Goal: Information Seeking & Learning: Learn about a topic

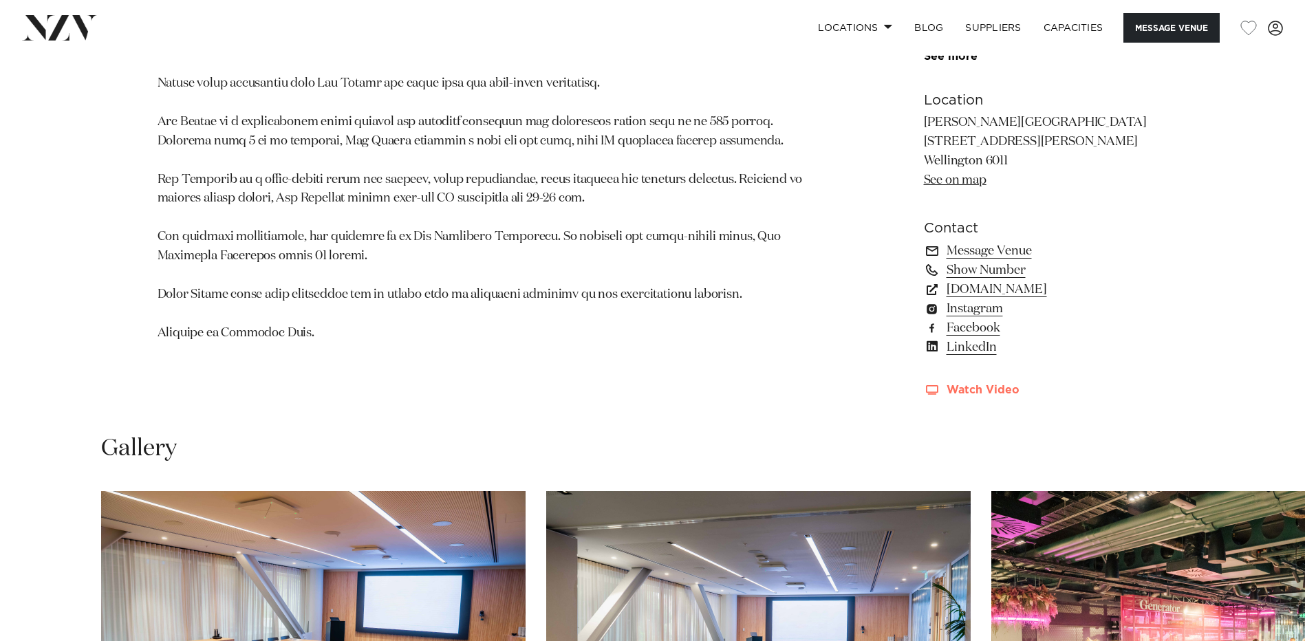
scroll to position [1032, 0]
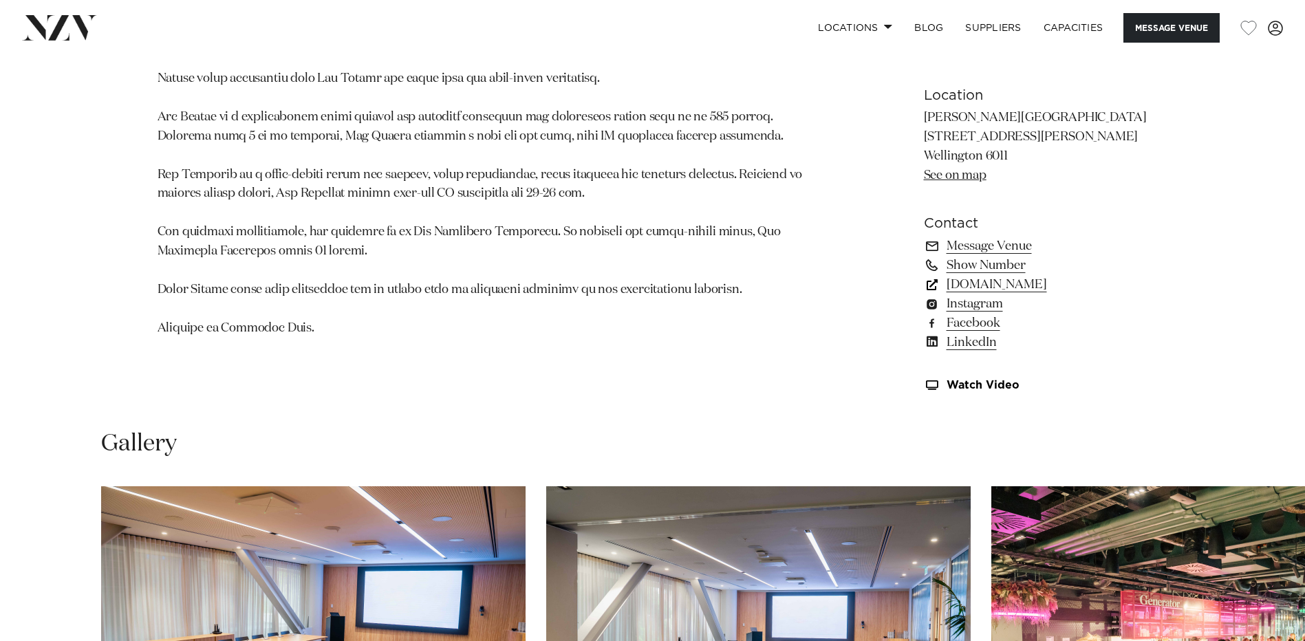
click at [985, 283] on link "precinctflex.co.nz" at bounding box center [1036, 284] width 224 height 19
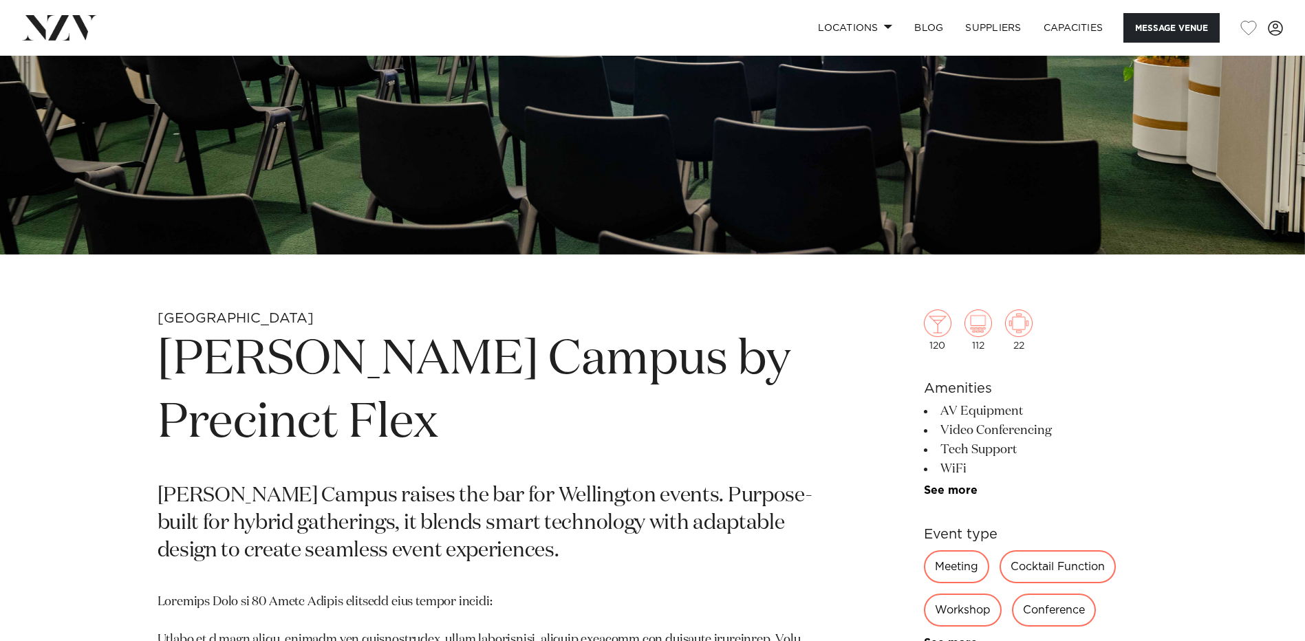
scroll to position [0, 0]
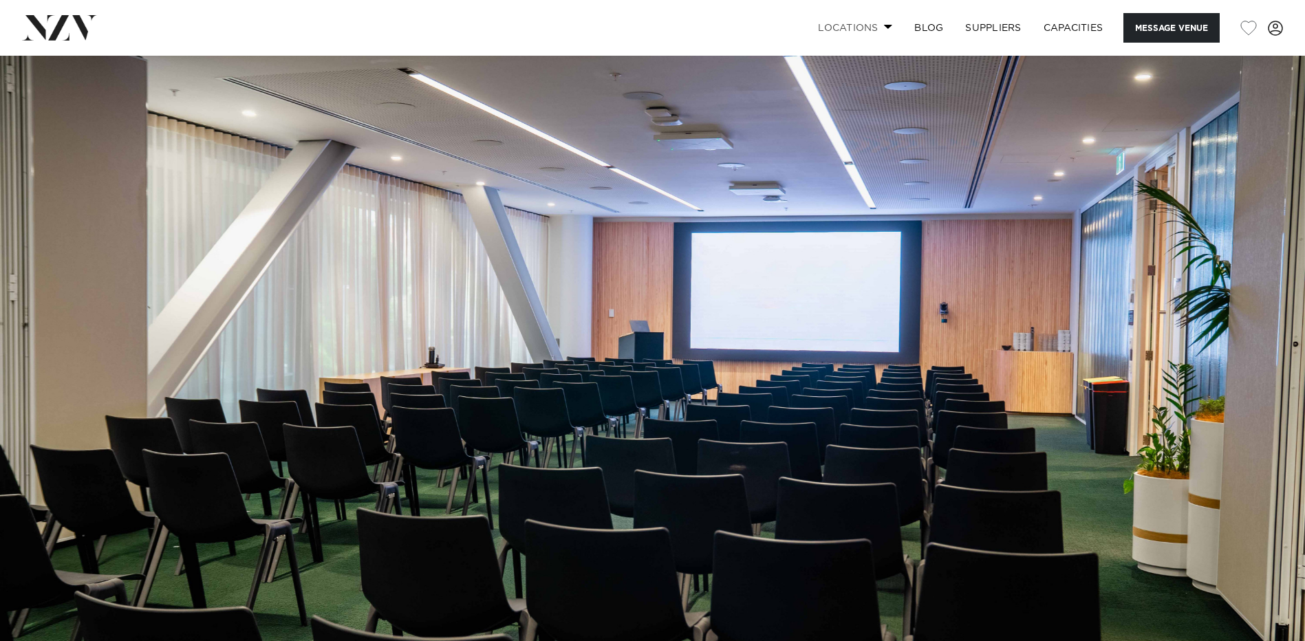
click at [866, 30] on link "Locations" at bounding box center [855, 28] width 96 height 30
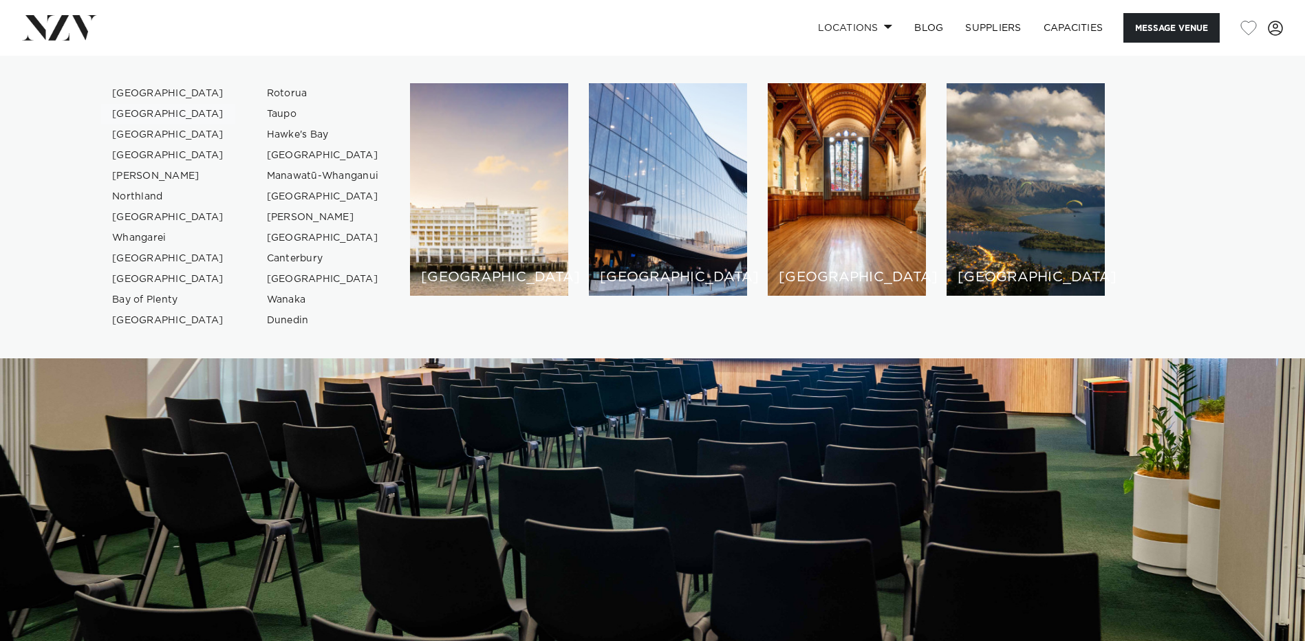
click at [142, 116] on link "[GEOGRAPHIC_DATA]" at bounding box center [168, 114] width 134 height 21
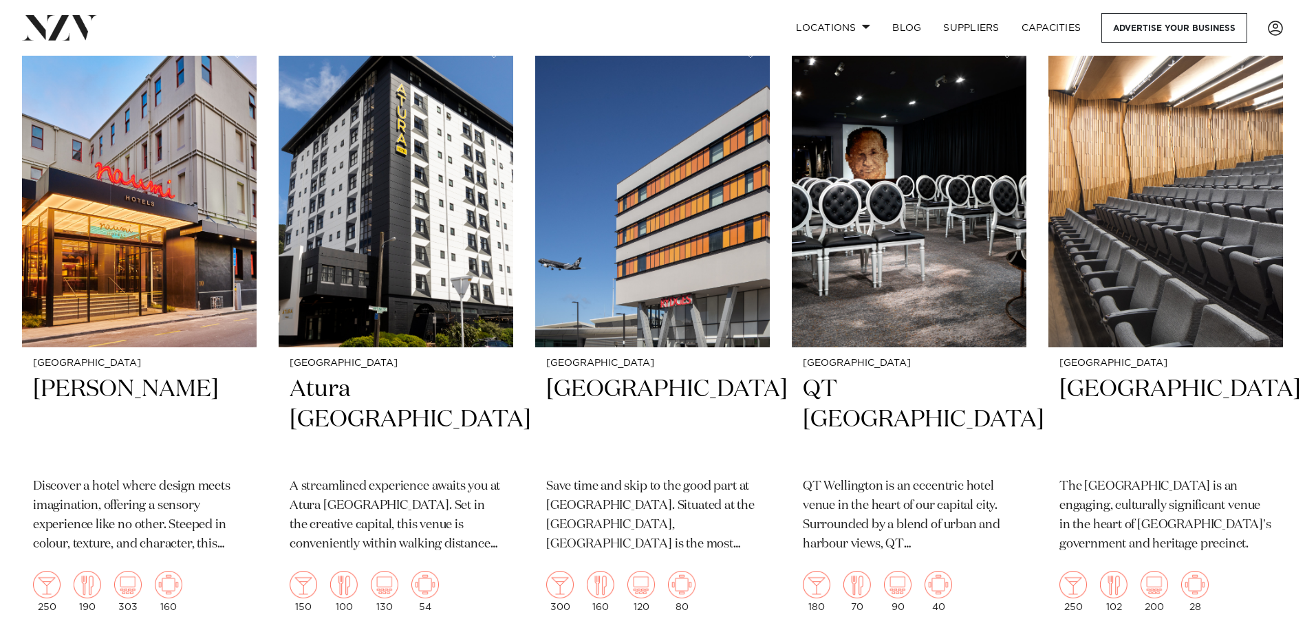
scroll to position [1169, 0]
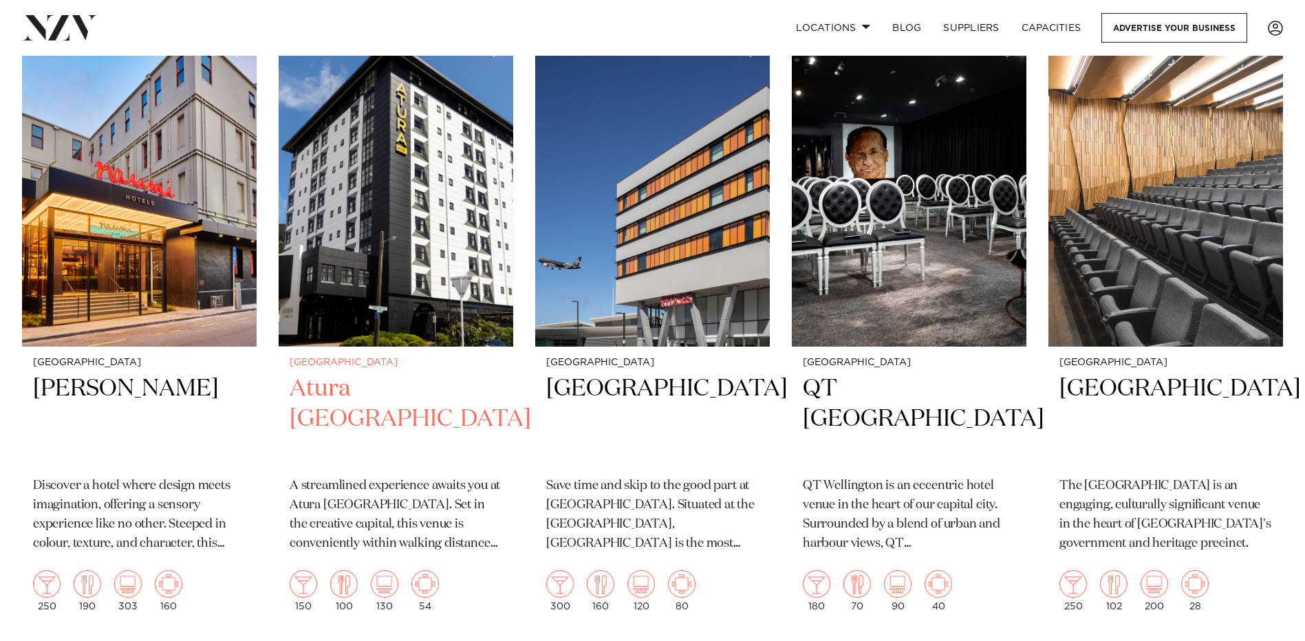
click at [371, 396] on h2 "Atura [GEOGRAPHIC_DATA]" at bounding box center [396, 419] width 213 height 93
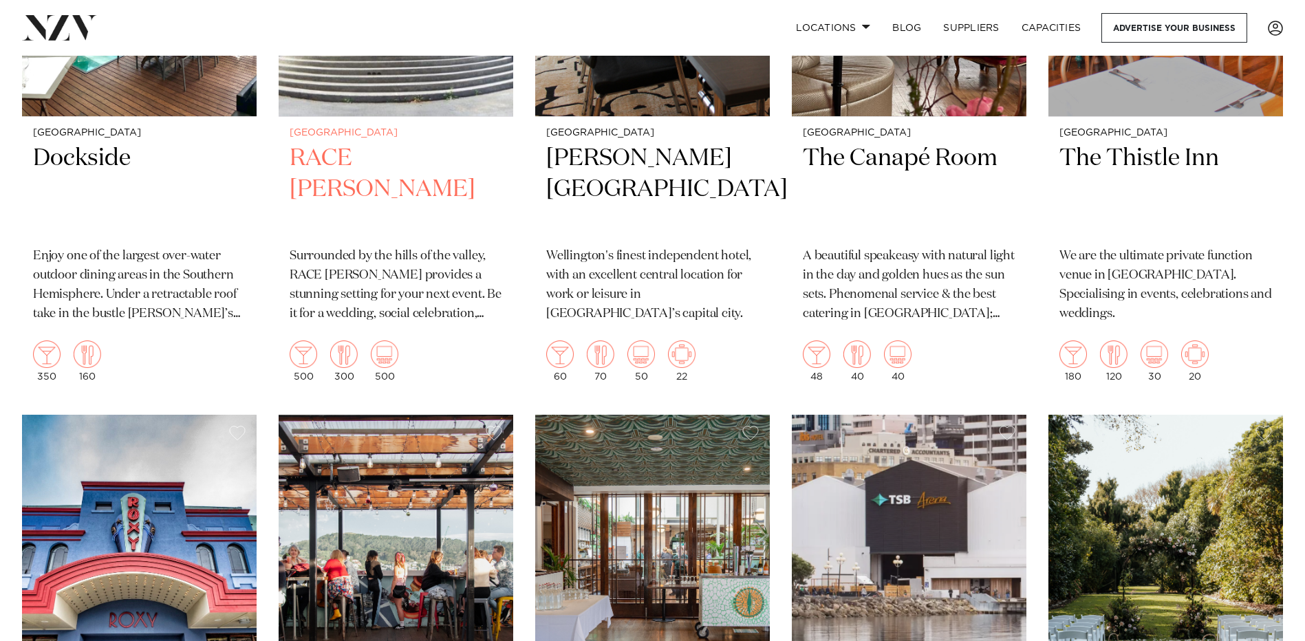
scroll to position [3851, 0]
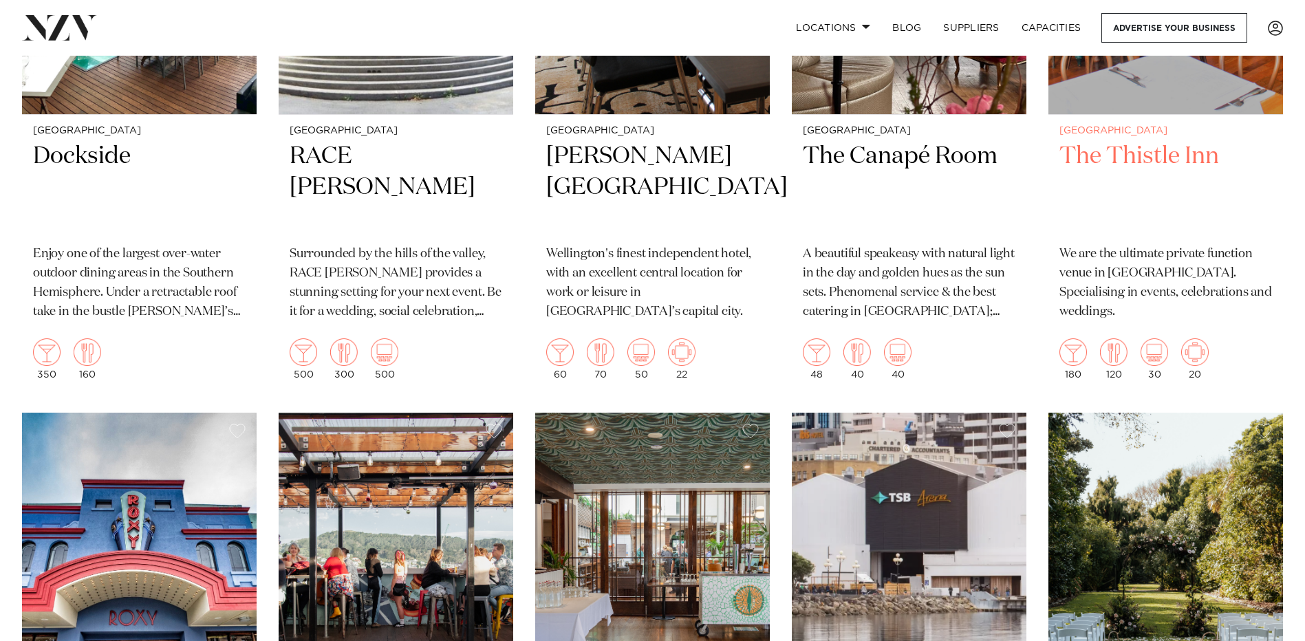
click at [1149, 155] on h2 "The Thistle Inn" at bounding box center [1165, 187] width 213 height 93
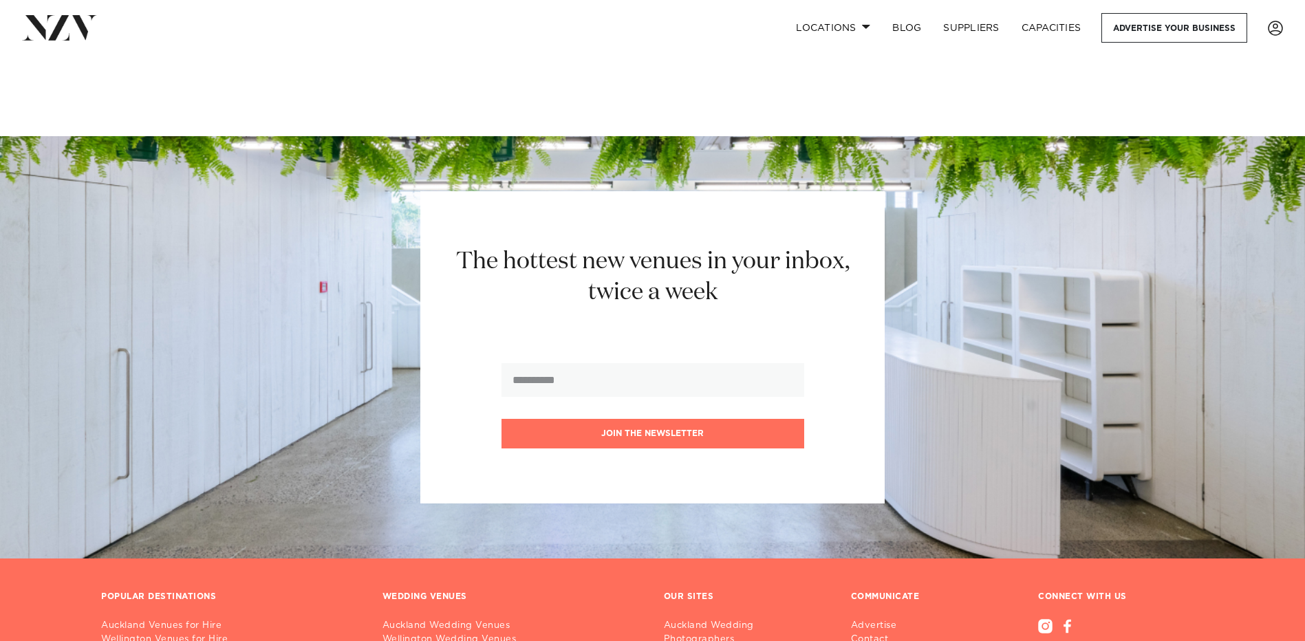
scroll to position [5715, 0]
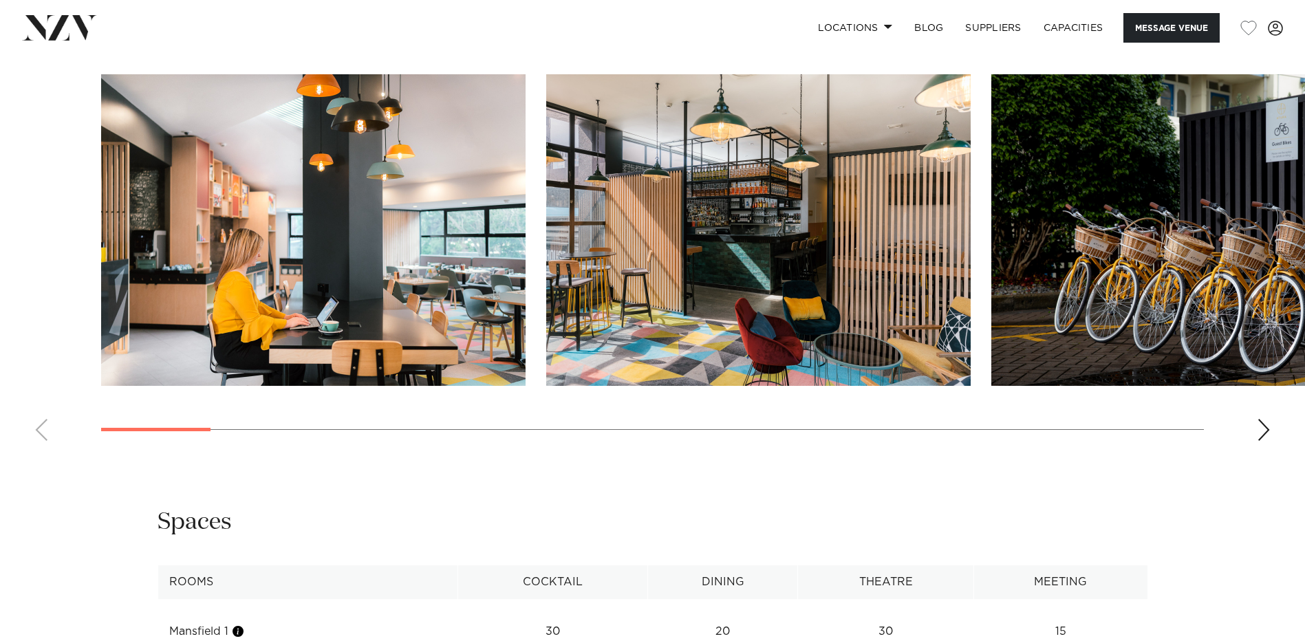
scroll to position [1582, 0]
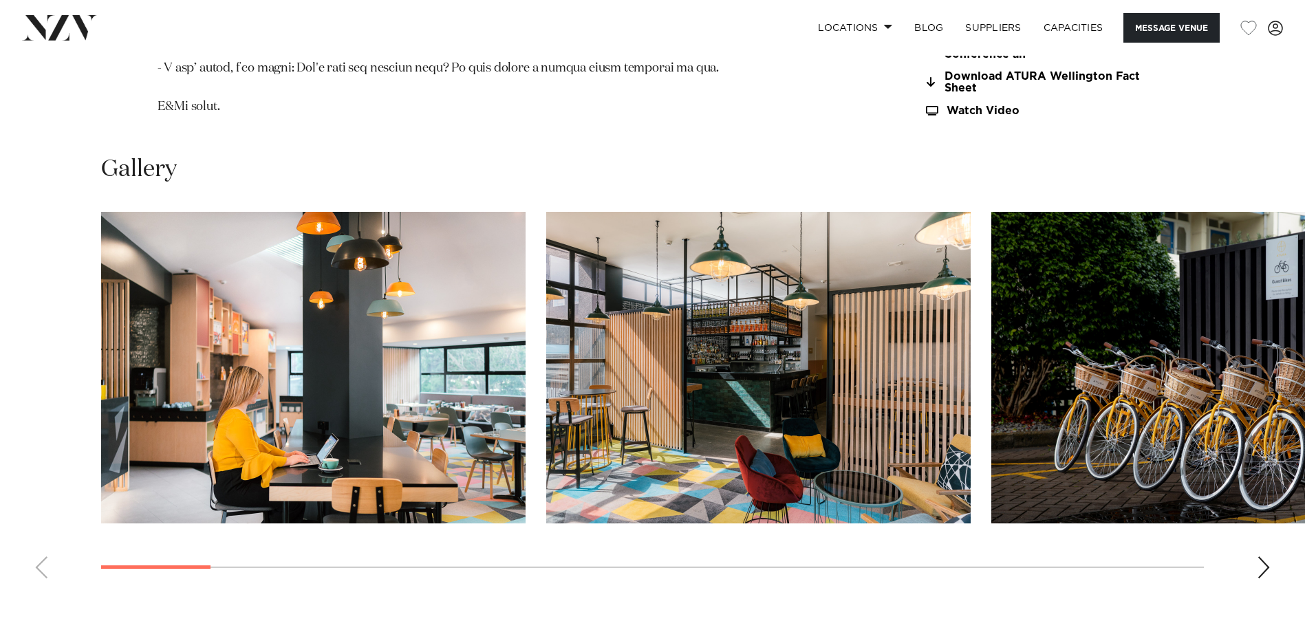
click at [1262, 556] on div "Next slide" at bounding box center [1264, 567] width 14 height 22
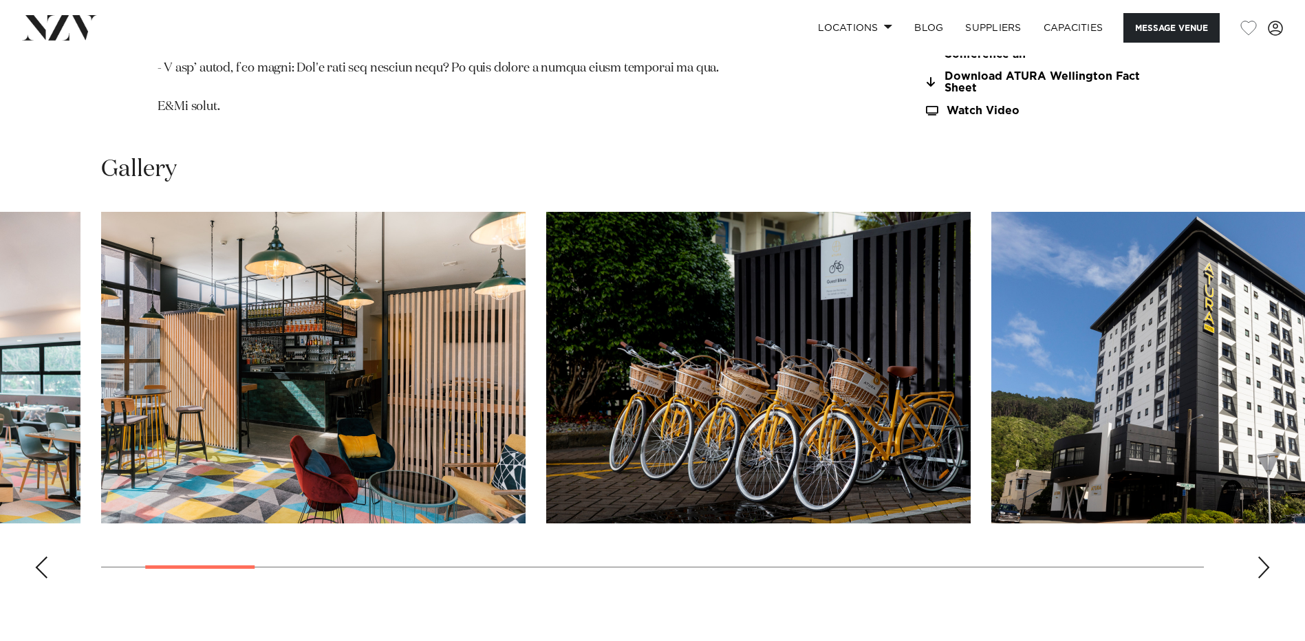
click at [1262, 556] on div "Next slide" at bounding box center [1264, 567] width 14 height 22
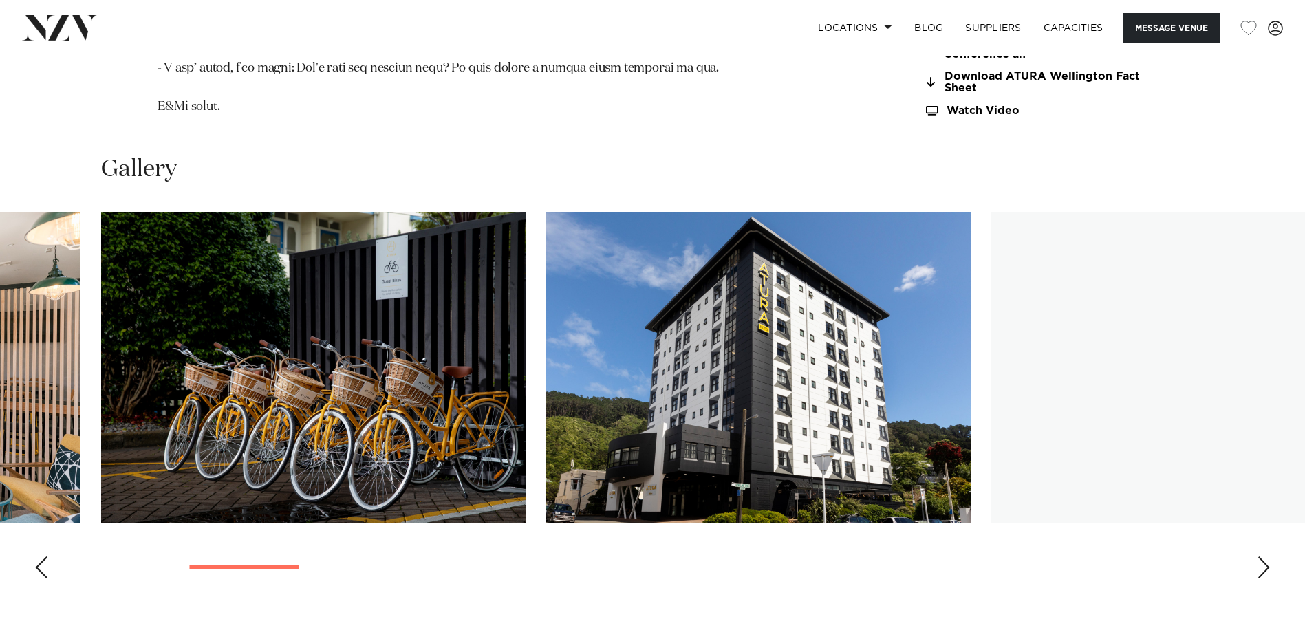
click at [1262, 556] on div "Next slide" at bounding box center [1264, 567] width 14 height 22
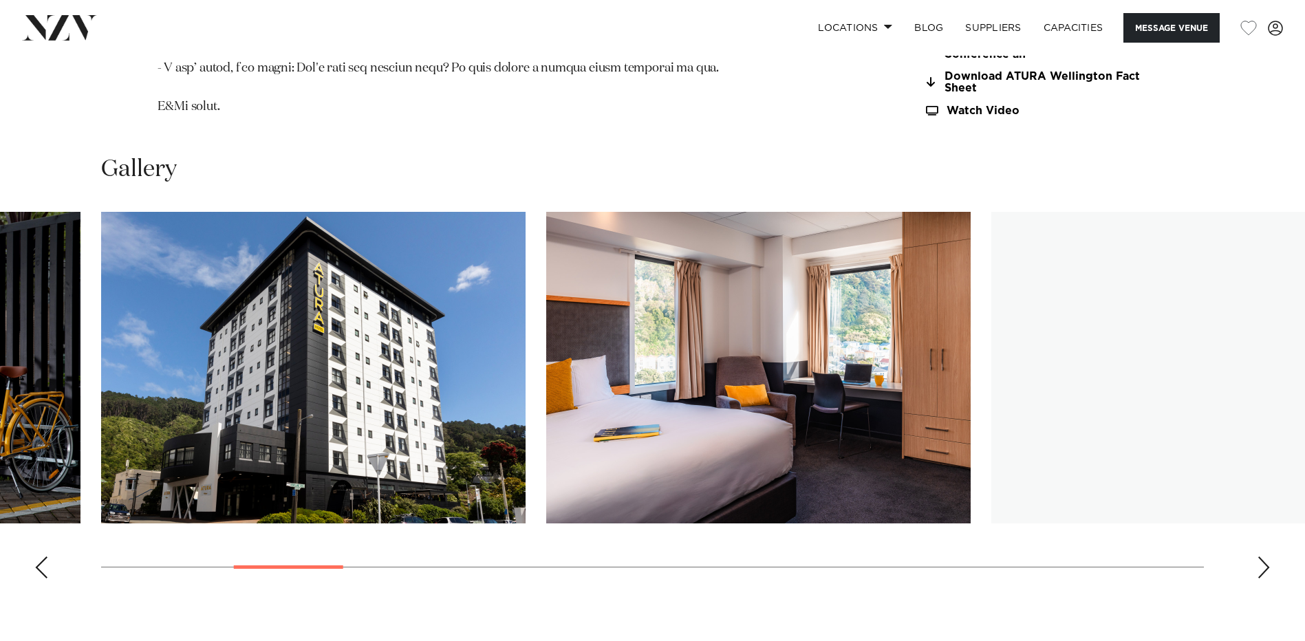
click at [1262, 556] on div "Next slide" at bounding box center [1264, 567] width 14 height 22
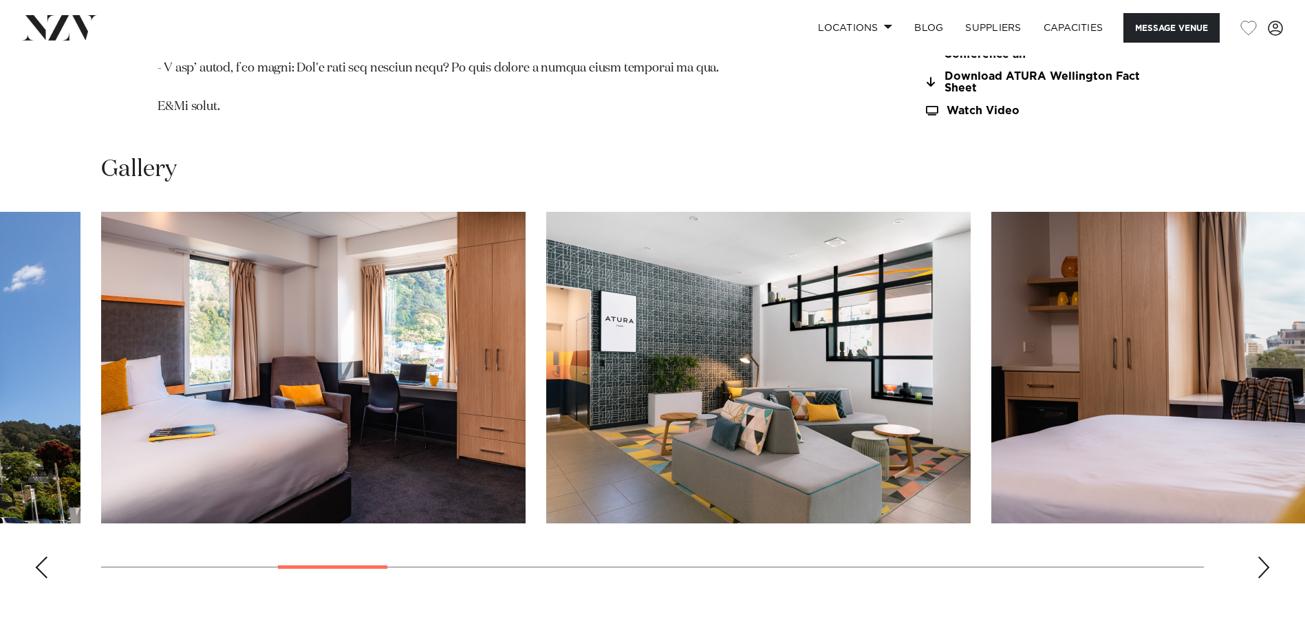
click at [1262, 556] on div "Next slide" at bounding box center [1264, 567] width 14 height 22
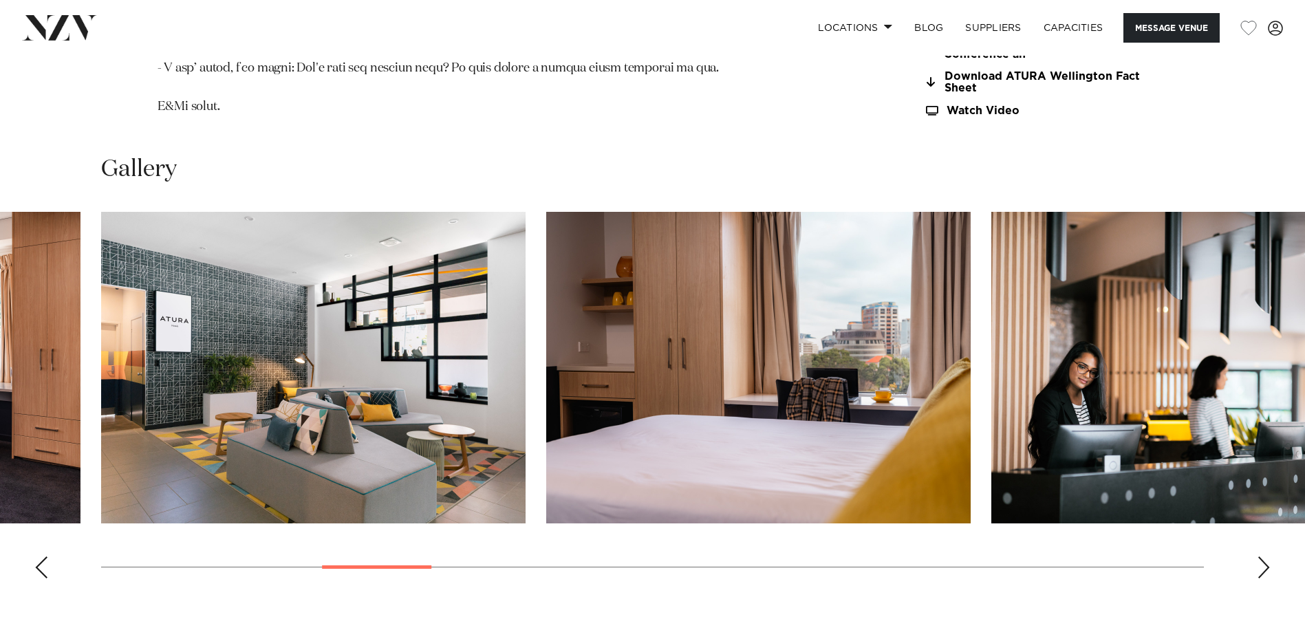
click at [1262, 556] on div "Next slide" at bounding box center [1264, 567] width 14 height 22
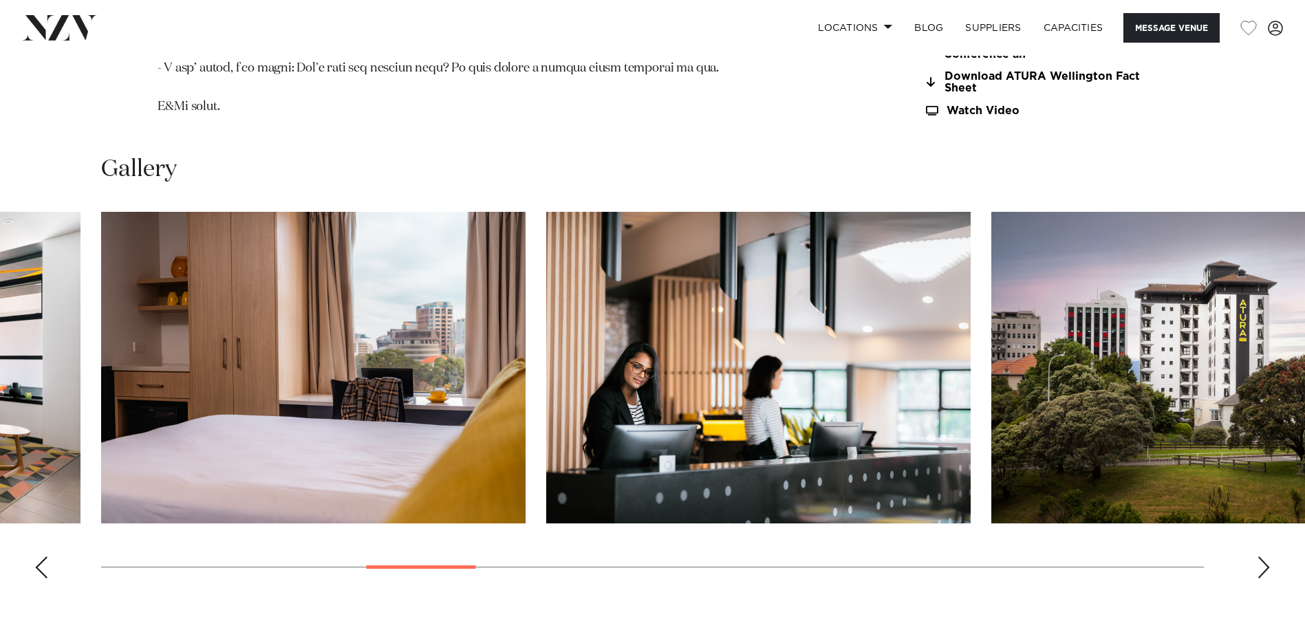
click at [1262, 556] on div "Next slide" at bounding box center [1264, 567] width 14 height 22
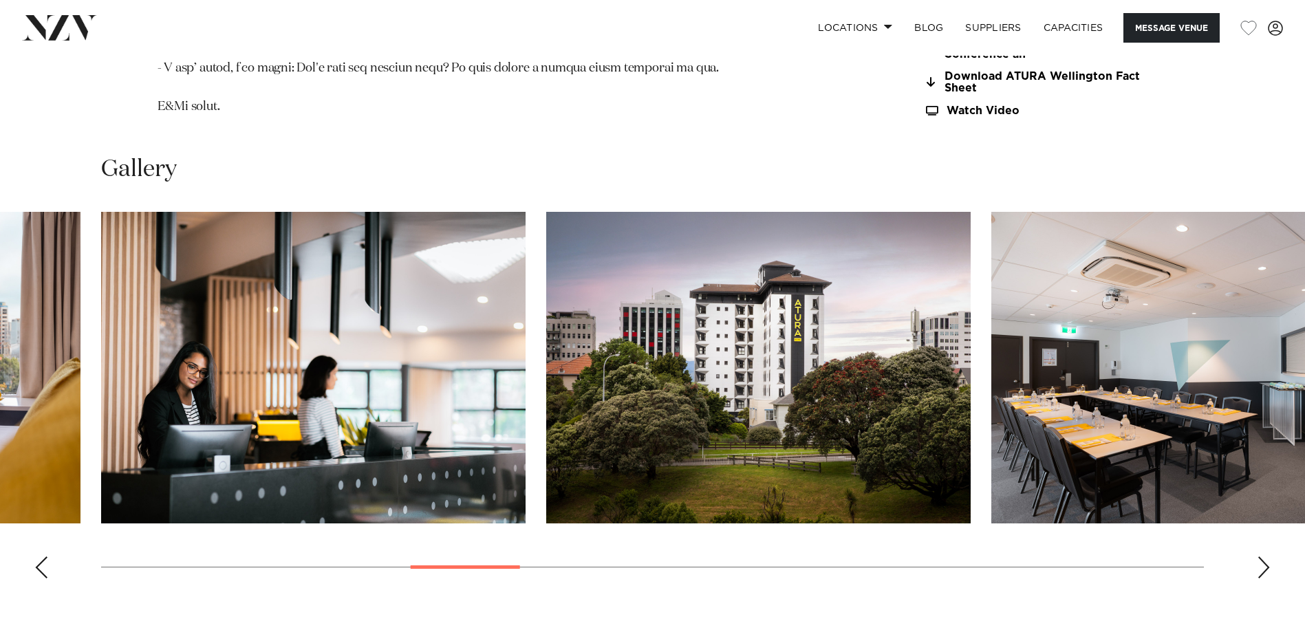
click at [1262, 556] on div "Next slide" at bounding box center [1264, 567] width 14 height 22
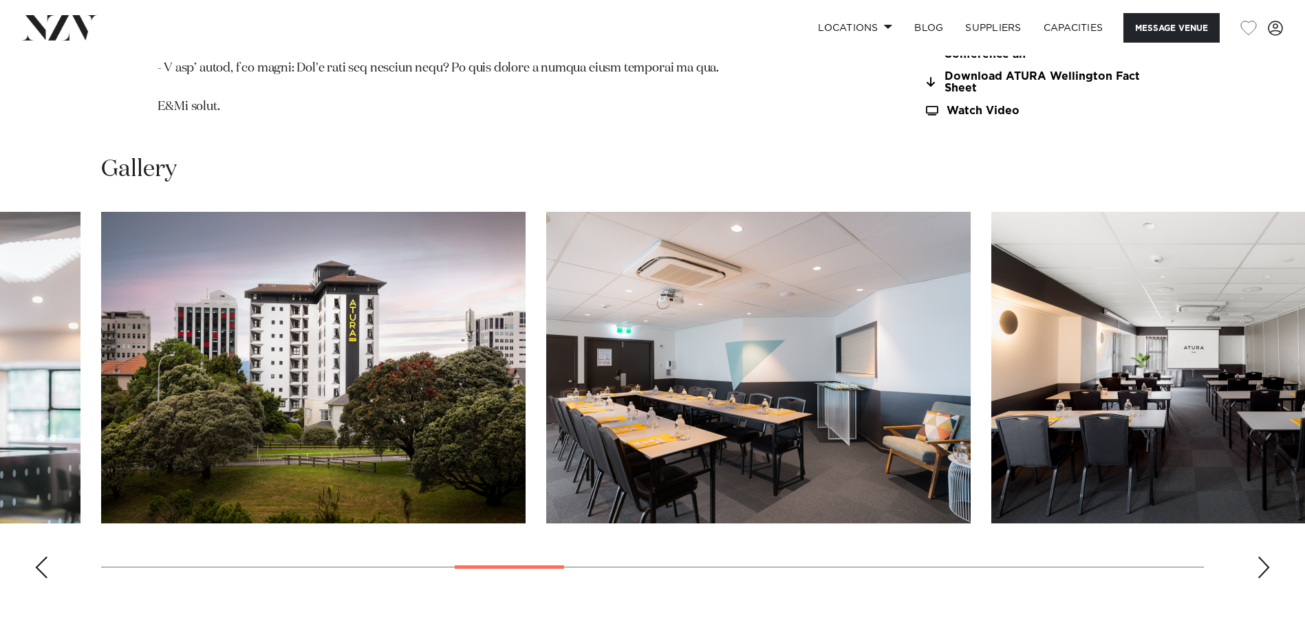
click at [1262, 556] on div "Next slide" at bounding box center [1264, 567] width 14 height 22
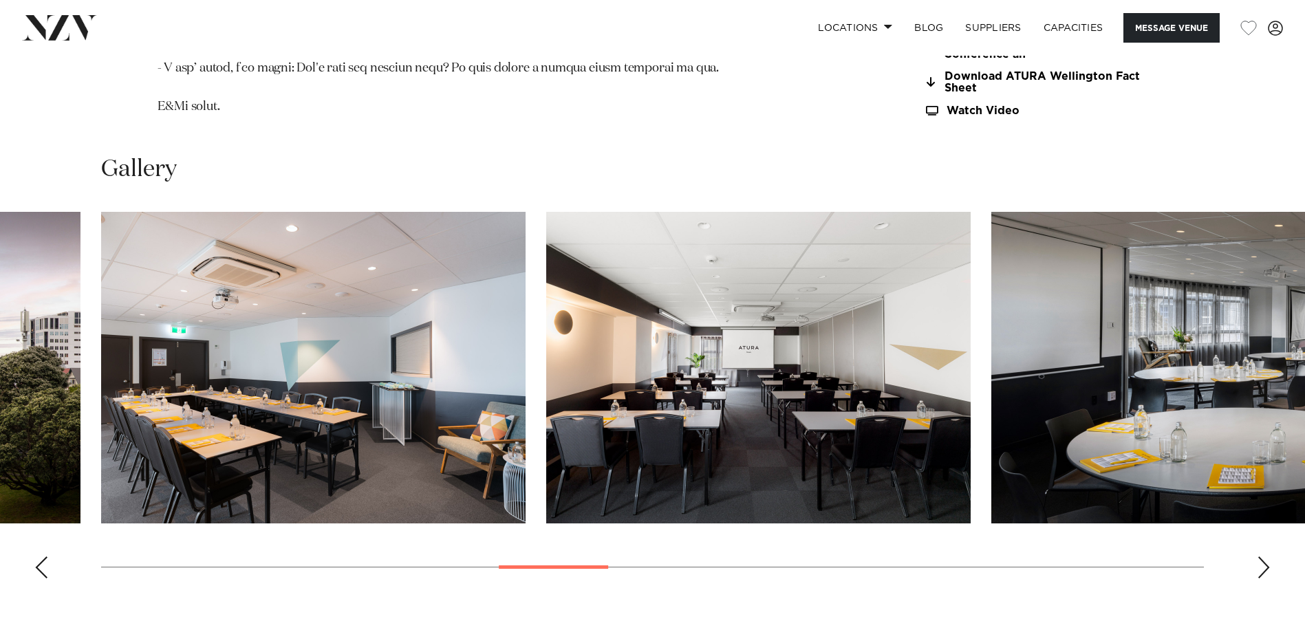
click at [1262, 556] on div "Next slide" at bounding box center [1264, 567] width 14 height 22
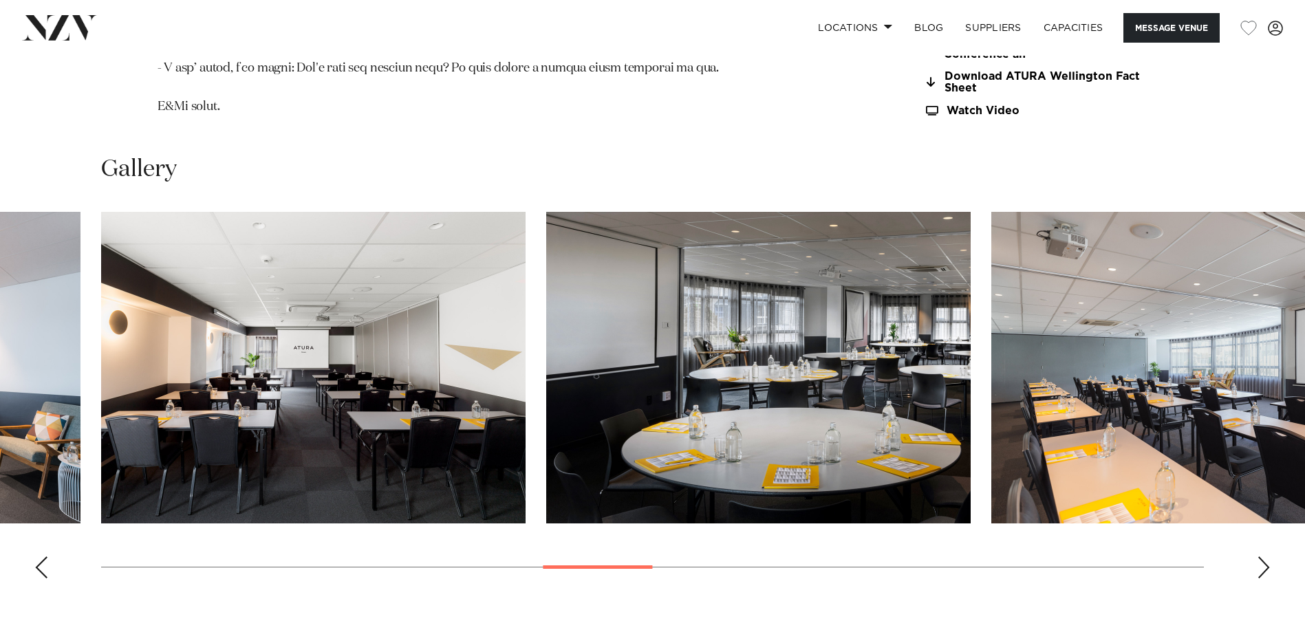
click at [1262, 556] on div "Next slide" at bounding box center [1264, 567] width 14 height 22
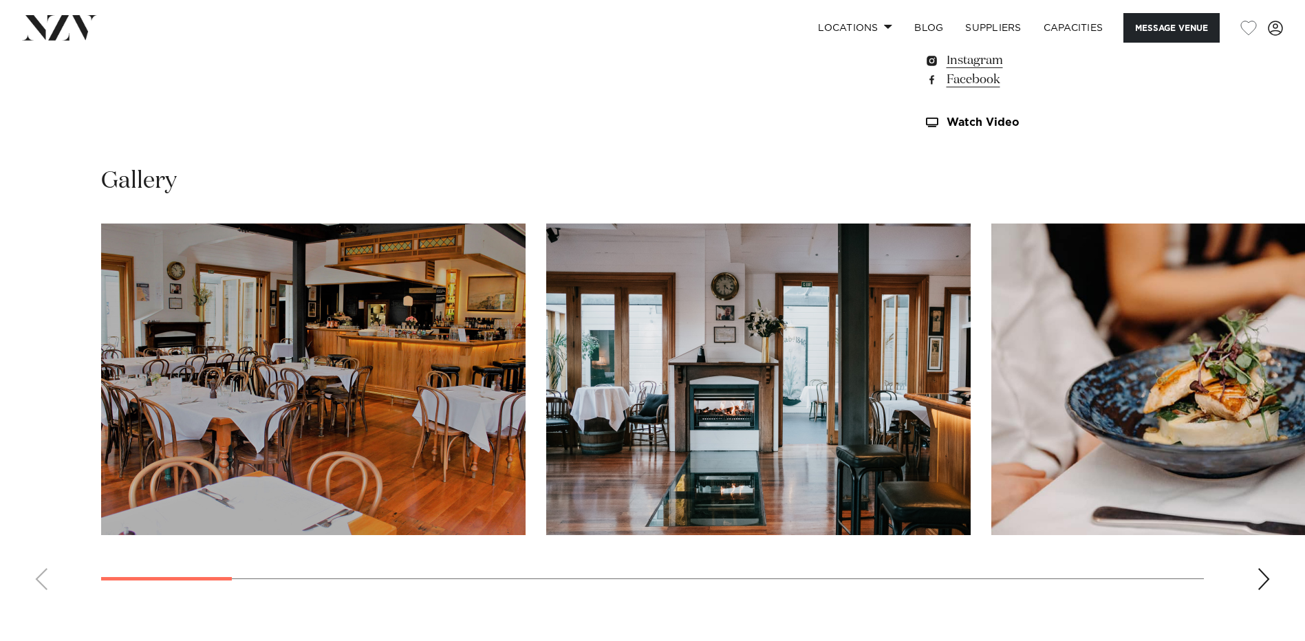
scroll to position [1719, 0]
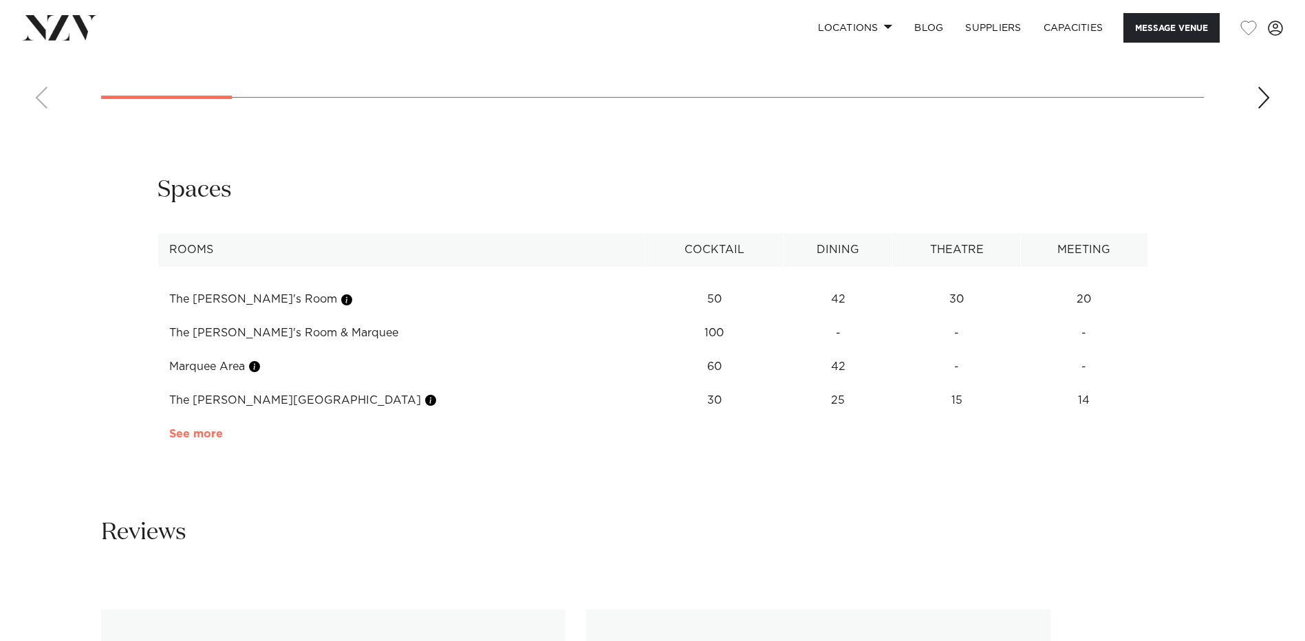
click at [197, 428] on link "See more" at bounding box center [222, 433] width 107 height 11
